Goal: Task Accomplishment & Management: Manage account settings

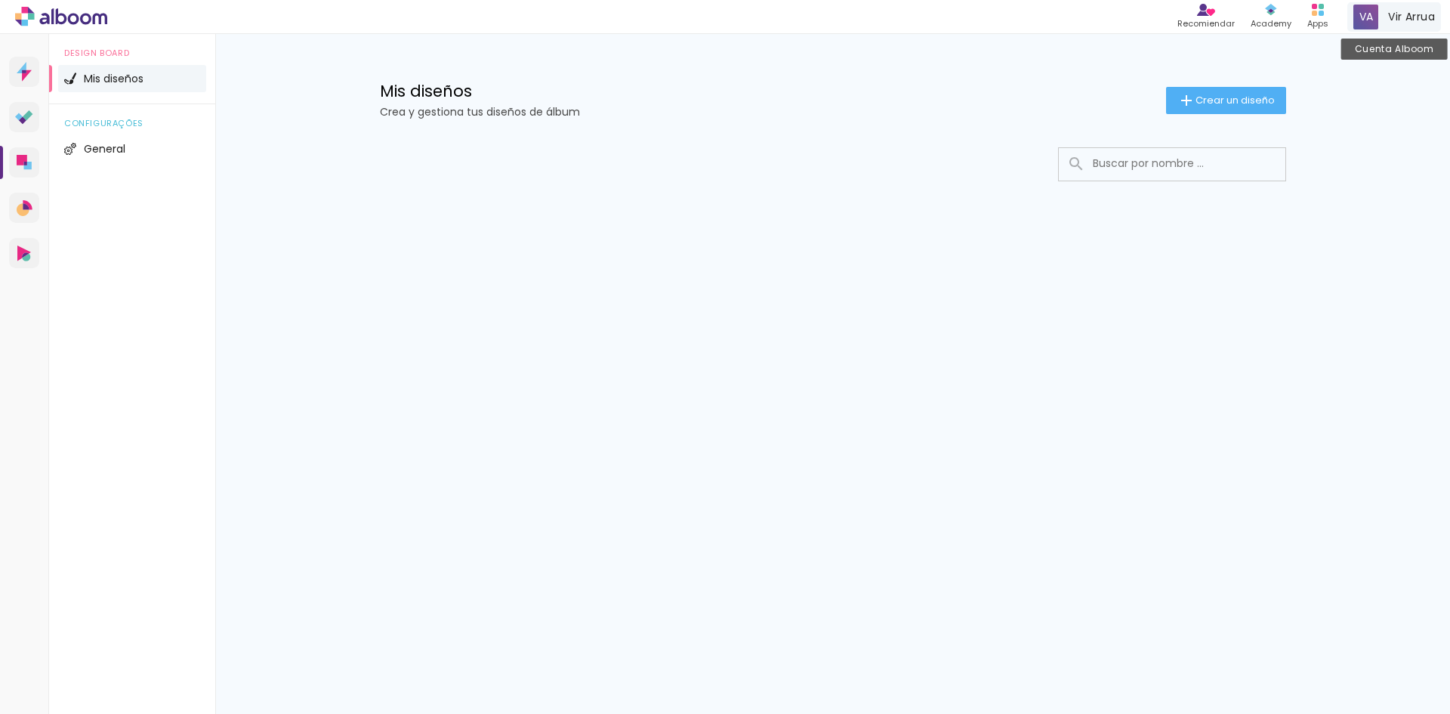
click at [1375, 21] on span at bounding box center [1366, 17] width 25 height 25
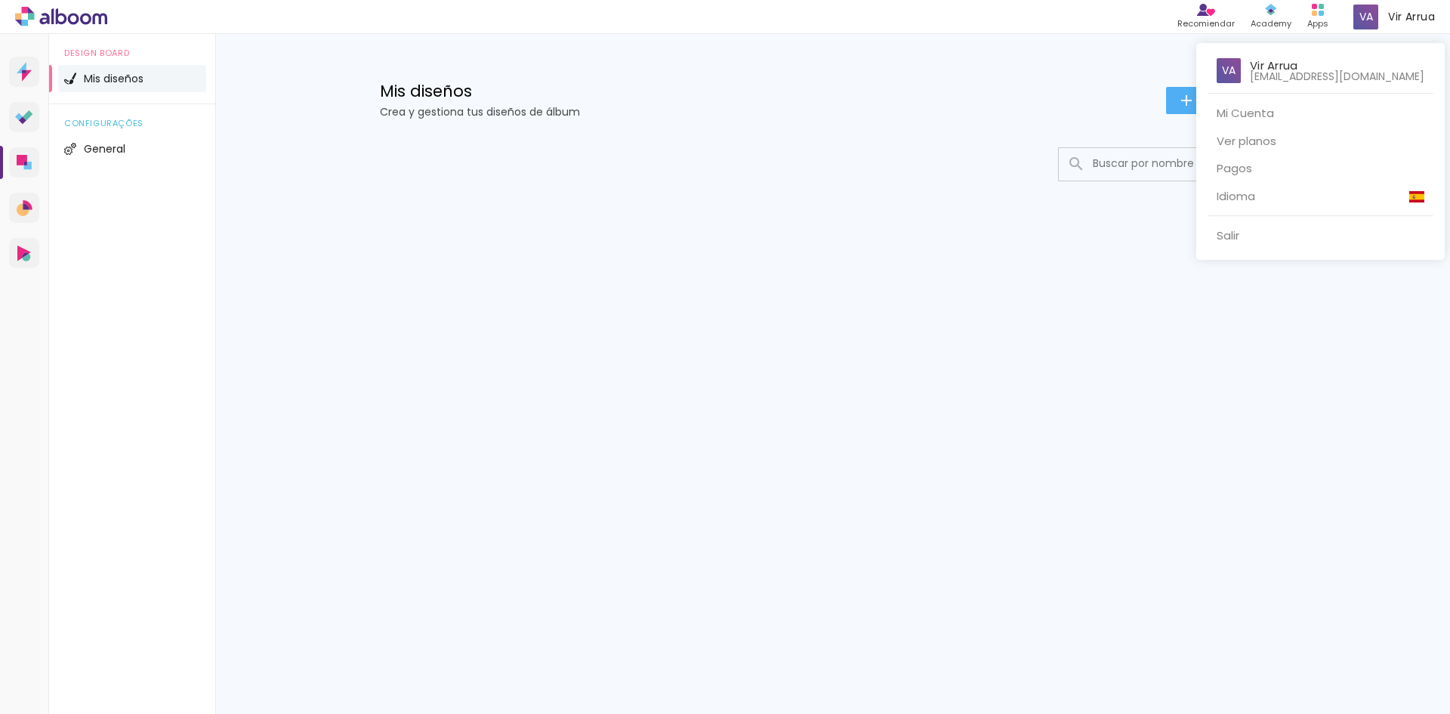
click at [860, 107] on div at bounding box center [725, 357] width 1450 height 714
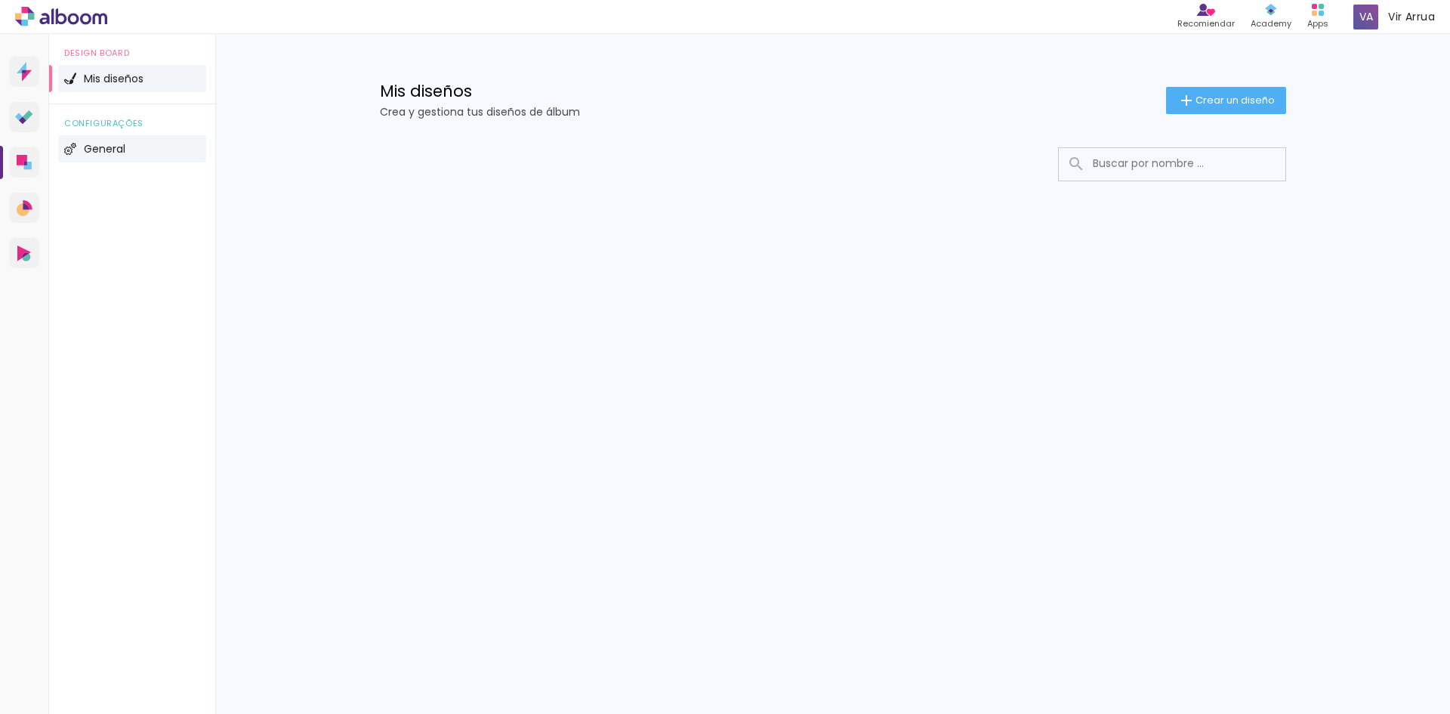
click at [100, 145] on span "General" at bounding box center [105, 149] width 42 height 11
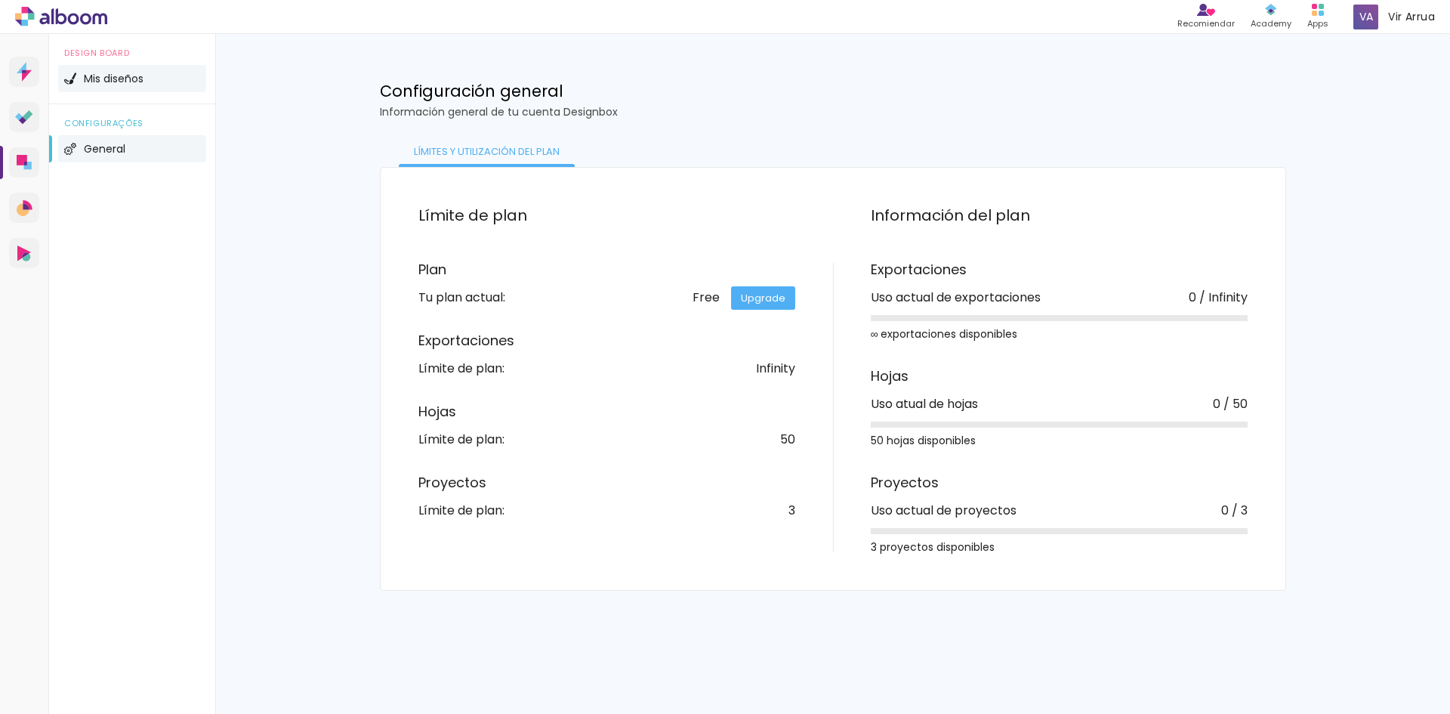
click at [89, 78] on span "Mis diseños" at bounding box center [114, 78] width 60 height 11
